Goal: Task Accomplishment & Management: Complete application form

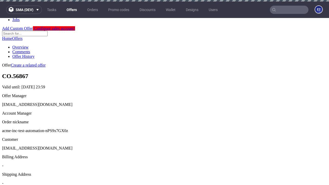
scroll to position [2, 0]
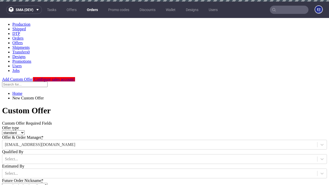
type input "acme-inc-test-automation-nPS9x7GX0z"
type input "2025-09-25"
type input "e2e-user-zanH4kcY3d@test.com"
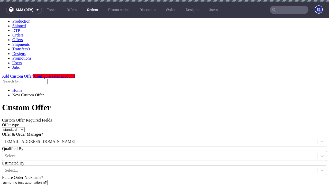
select select "gb"
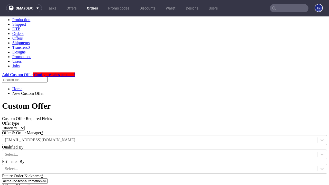
type input "e2e-user-zanH4kcY3d@test.com"
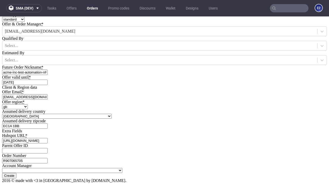
type input "https://app-eu1.hubspot.com/contacts/139493128/record/0-3/7600435676"
click at [16, 173] on input "Create" at bounding box center [9, 175] width 14 height 5
type input "Please wait..."
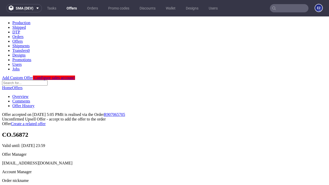
scroll to position [79, 0]
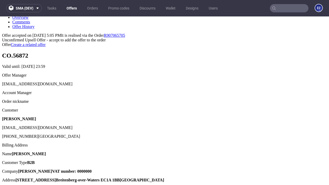
type input "In progress..."
